Goal: Check status: Check status

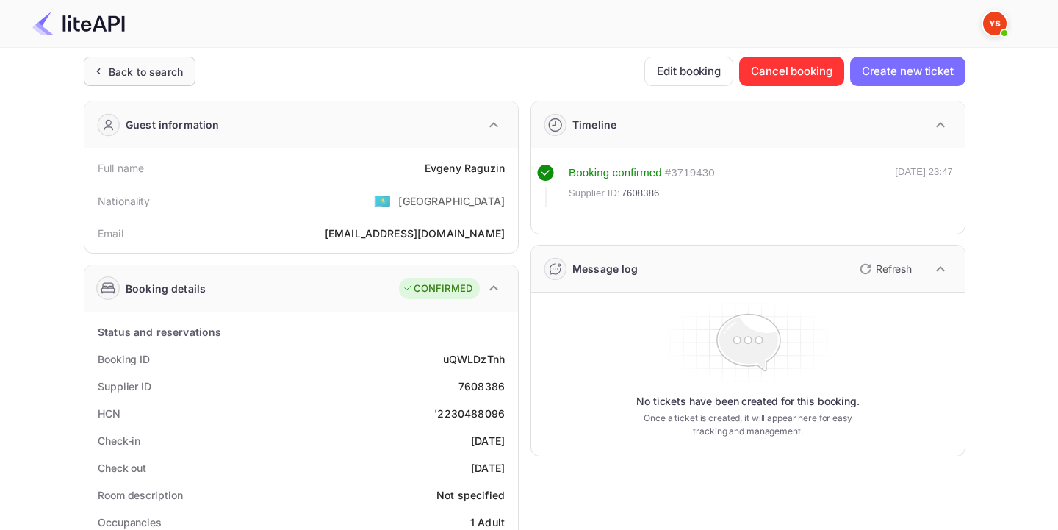
click at [109, 65] on div "Back to search" at bounding box center [146, 71] width 74 height 15
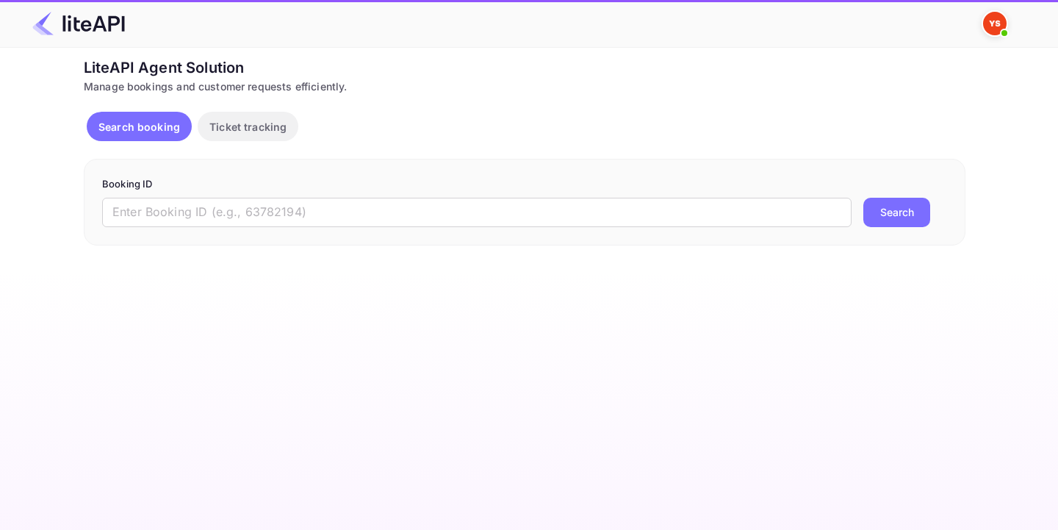
click at [198, 227] on div "Booking ID ​ Search" at bounding box center [525, 202] width 882 height 87
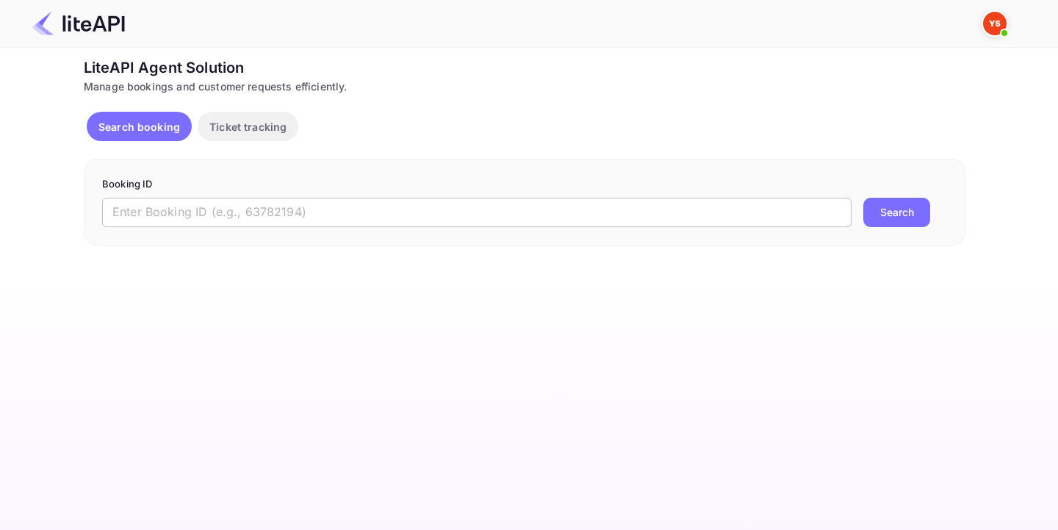
click at [229, 210] on input "text" at bounding box center [477, 212] width 750 height 29
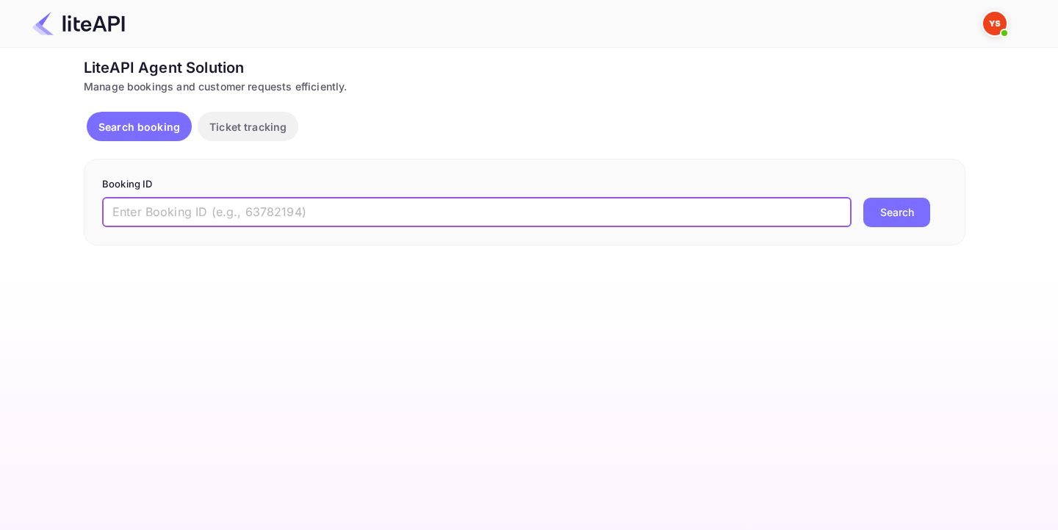
paste input "8875296"
type input "8875296"
click at [907, 218] on button "Search" at bounding box center [896, 212] width 67 height 29
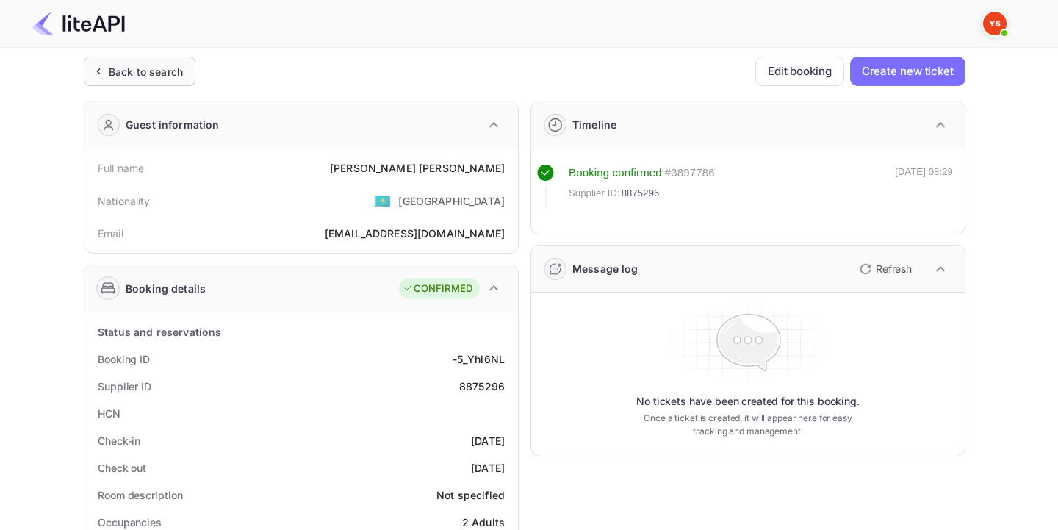
click at [168, 65] on div "Back to search" at bounding box center [146, 71] width 74 height 15
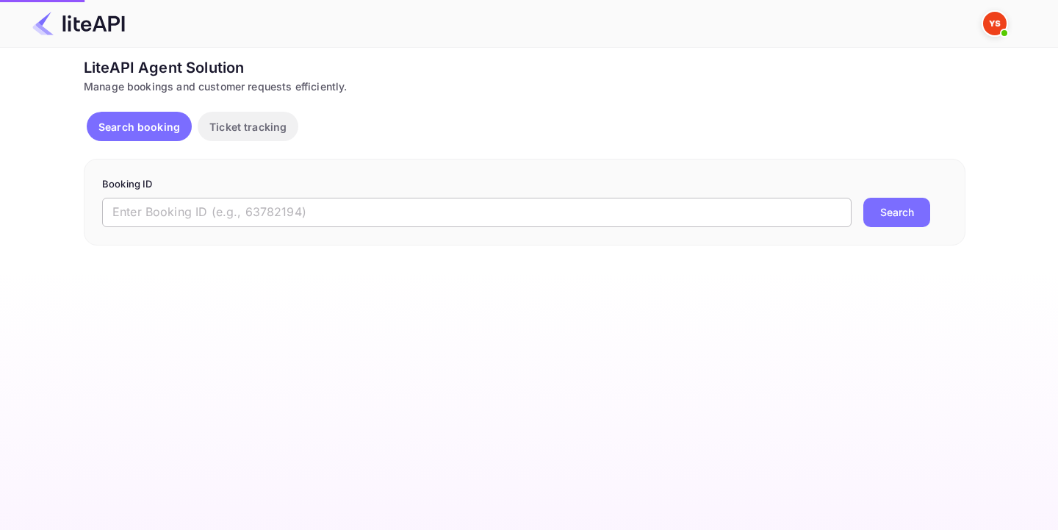
click at [398, 218] on input "text" at bounding box center [477, 212] width 750 height 29
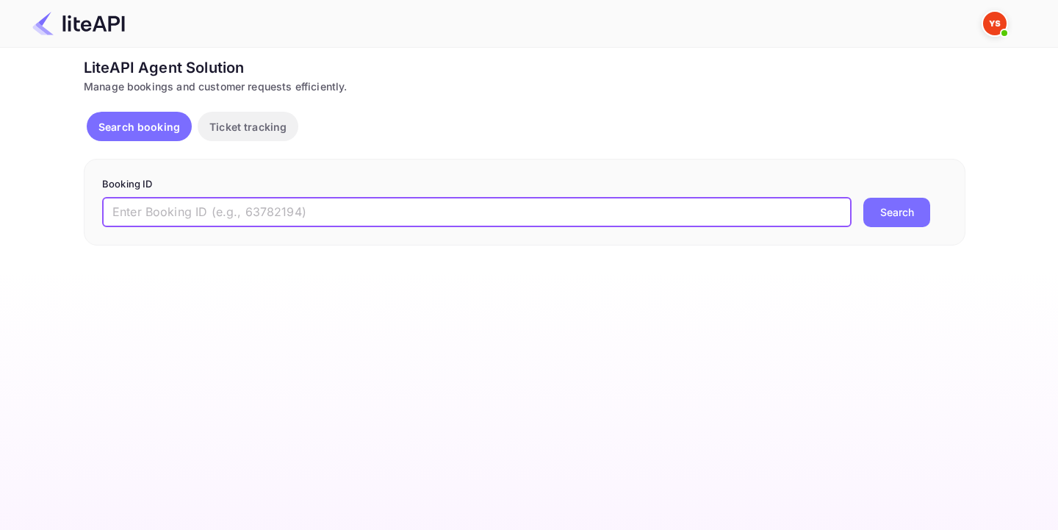
paste input "8764702"
type input "8764702"
click at [922, 210] on button "Search" at bounding box center [896, 212] width 67 height 29
